Goal: Transaction & Acquisition: Purchase product/service

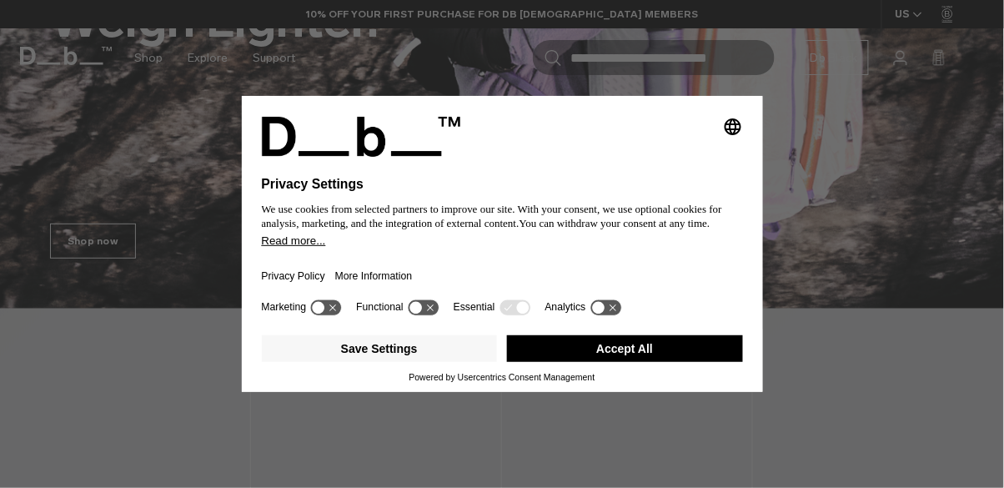
click at [698, 362] on button "Accept All" at bounding box center [625, 348] width 236 height 27
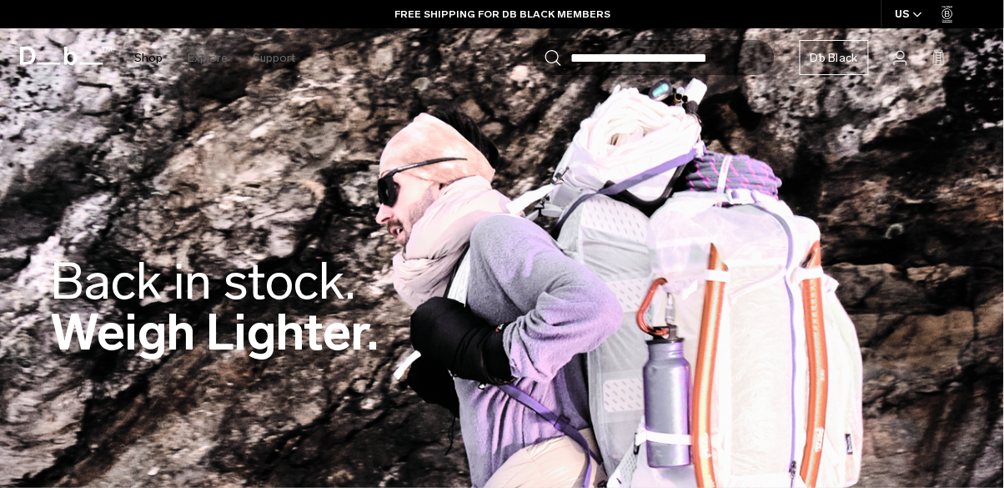
click at [135, 59] on link "Shop" at bounding box center [148, 57] width 28 height 59
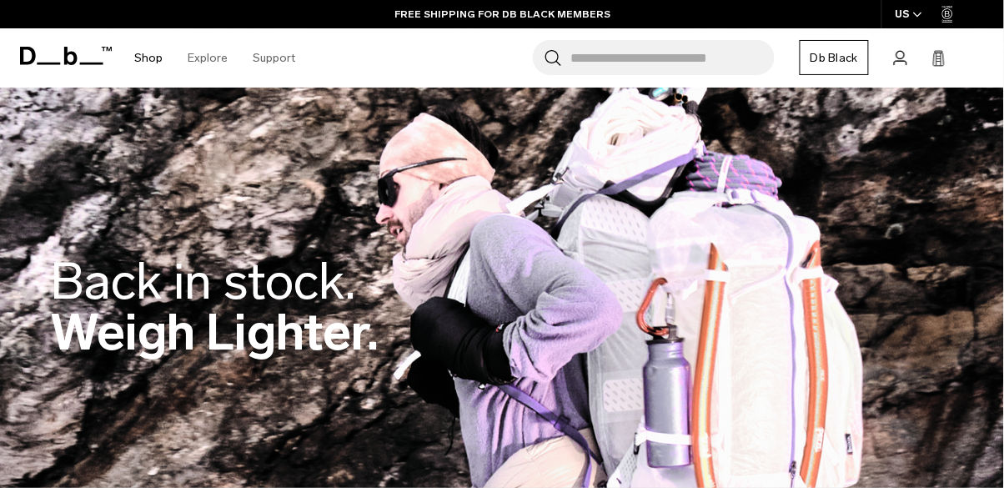
click at [145, 59] on link "Shop" at bounding box center [148, 57] width 28 height 59
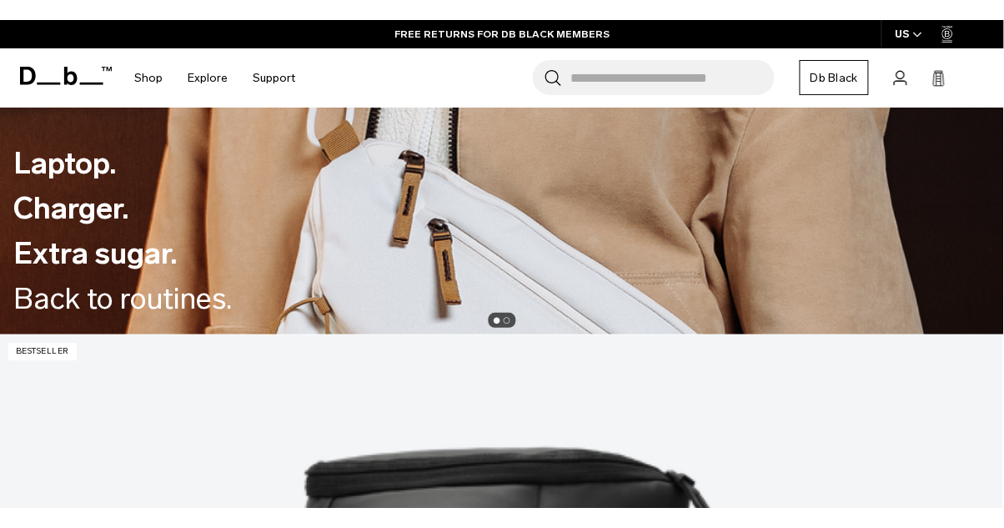
scroll to position [728, 0]
